Goal: Communication & Community: Answer question/provide support

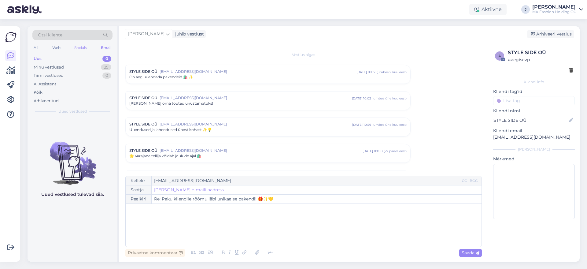
scroll to position [174, 0]
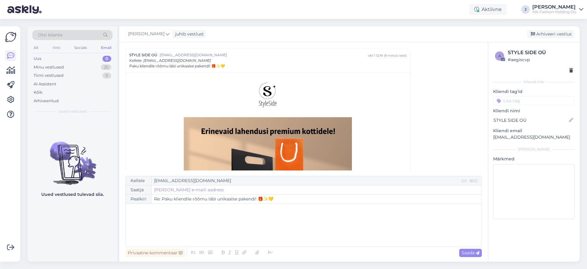
click at [57, 48] on div "Web" at bounding box center [56, 48] width 11 height 8
click at [82, 60] on div "Uus 0" at bounding box center [72, 58] width 80 height 9
click at [82, 64] on div "Minu vestlused 5" at bounding box center [72, 67] width 80 height 9
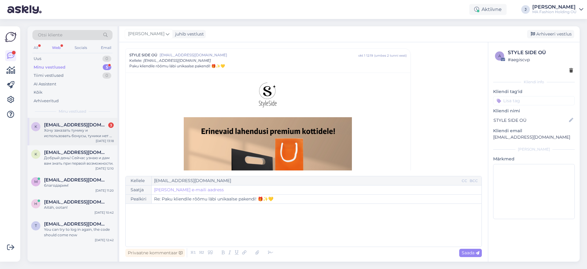
click at [91, 143] on div "k [EMAIL_ADDRESS][DOMAIN_NAME] 3 Хочу заказать тунику и использовать бонусы, ту…" at bounding box center [72, 131] width 90 height 27
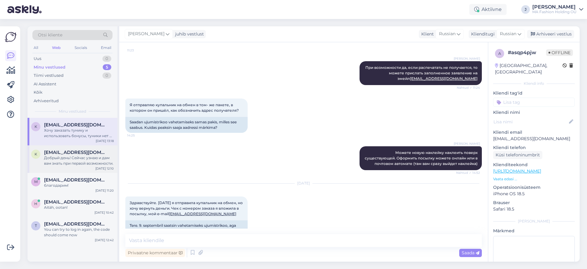
scroll to position [715, 0]
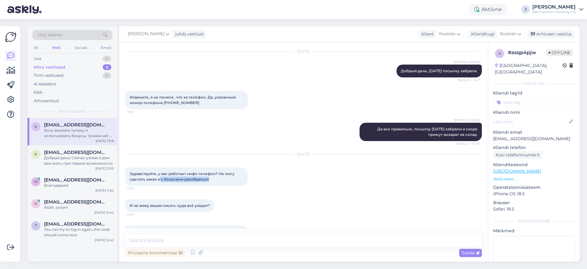
drag, startPoint x: 214, startPoint y: 159, endPoint x: 158, endPoint y: 154, distance: 56.1
click at [158, 167] on div "Здравствуйте, у вас работает инфо телефон? Не могу сделать заказ и с бонусами р…" at bounding box center [186, 176] width 122 height 18
click at [210, 167] on div "Здравствуйте, у вас работает инфо телефон? Не могу сделать заказ и с бонусами р…" at bounding box center [186, 176] width 122 height 18
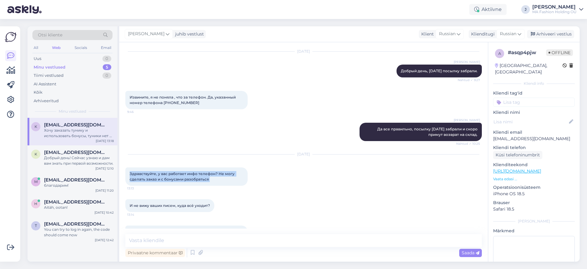
click at [208, 171] on span "Здравствуйте, у вас работает инфо телефон? Не могу сделать заказ и с бонусами р…" at bounding box center [183, 176] width 106 height 10
click at [187, 203] on span "И не вижу ваших писем, куда всё уходит?" at bounding box center [170, 205] width 80 height 5
click at [188, 199] on div "И не вижу ваших писем, куда всё уходит? 13:14" at bounding box center [169, 205] width 89 height 13
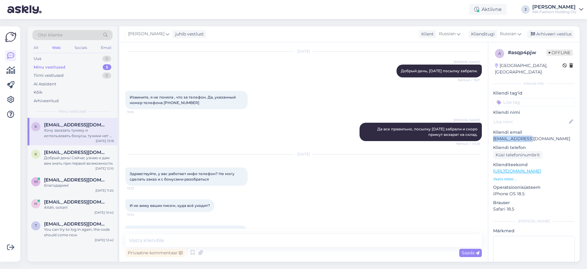
drag, startPoint x: 529, startPoint y: 134, endPoint x: 492, endPoint y: 134, distance: 36.7
click at [492, 134] on div "a # asqp4pjw Offline [GEOGRAPHIC_DATA], [GEOGRAPHIC_DATA] info Kliendi tag'id K…" at bounding box center [533, 171] width 91 height 258
copy p "[EMAIL_ADDRESS][DOMAIN_NAME]"
click at [219, 229] on span "Хочу заказать тунику и использовать бонусы, туники нет в корзине и бонусов нет,…" at bounding box center [187, 234] width 115 height 10
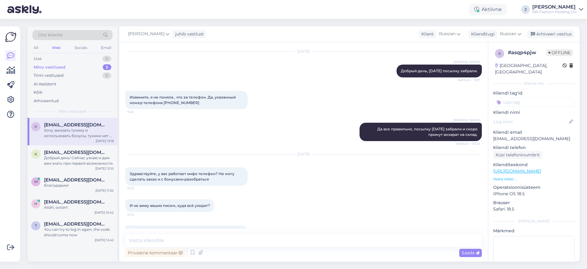
click at [219, 229] on span "Хочу заказать тунику и использовать бонусы, туники нет в корзине и бонусов нет,…" at bounding box center [187, 234] width 115 height 10
drag, startPoint x: 226, startPoint y: 216, endPoint x: 122, endPoint y: 203, distance: 104.7
click at [122, 203] on div "Vestlus algas [DATE] Здравствуйте. 27.08 я получила купальник, [DATE] ещё можно…" at bounding box center [303, 151] width 368 height 219
click at [136, 229] on span "Хочу заказать тунику и использовать бонусы, туники нет в корзине и бонусов нет,…" at bounding box center [187, 234] width 115 height 10
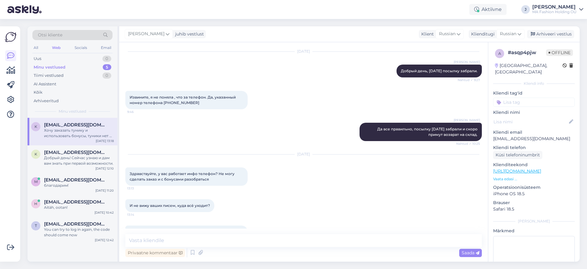
click at [136, 229] on span "Хочу заказать тунику и использовать бонусы, туники нет в корзине и бонусов нет,…" at bounding box center [187, 234] width 115 height 10
click at [233, 229] on span "Хочу заказать тунику и использовать бонусы, туники нет в корзине и бонусов нет,…" at bounding box center [187, 234] width 115 height 10
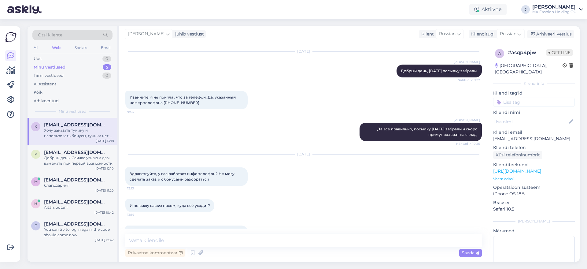
click at [233, 229] on span "Хочу заказать тунику и использовать бонусы, туники нет в корзине и бонусов нет,…" at bounding box center [187, 234] width 115 height 10
click at [228, 225] on div "[PERSON_NAME] заказать тунику и использовать бонусы, туники нет в корзине и бон…" at bounding box center [186, 234] width 122 height 18
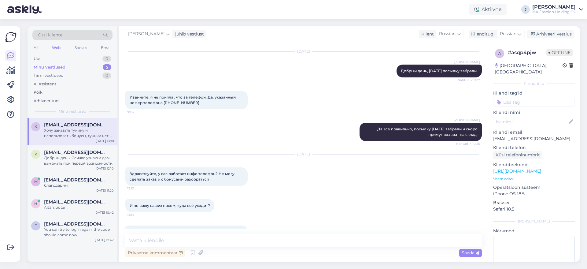
click at [229, 225] on div "[PERSON_NAME] заказать тунику и использовать бонусы, туники нет в корзине и бон…" at bounding box center [186, 234] width 122 height 18
click at [107, 47] on div "Email" at bounding box center [106, 48] width 13 height 8
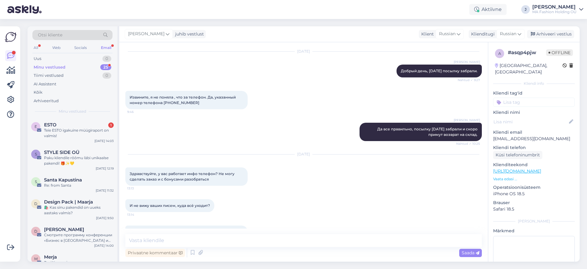
click at [96, 68] on div "Minu vestlused 25" at bounding box center [72, 67] width 80 height 9
click at [84, 126] on div "ESTO 1" at bounding box center [79, 124] width 70 height 5
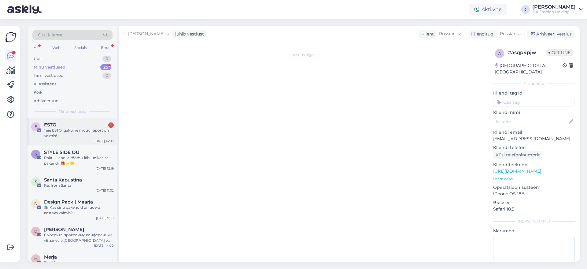
scroll to position [1108, 0]
